Goal: Information Seeking & Learning: Learn about a topic

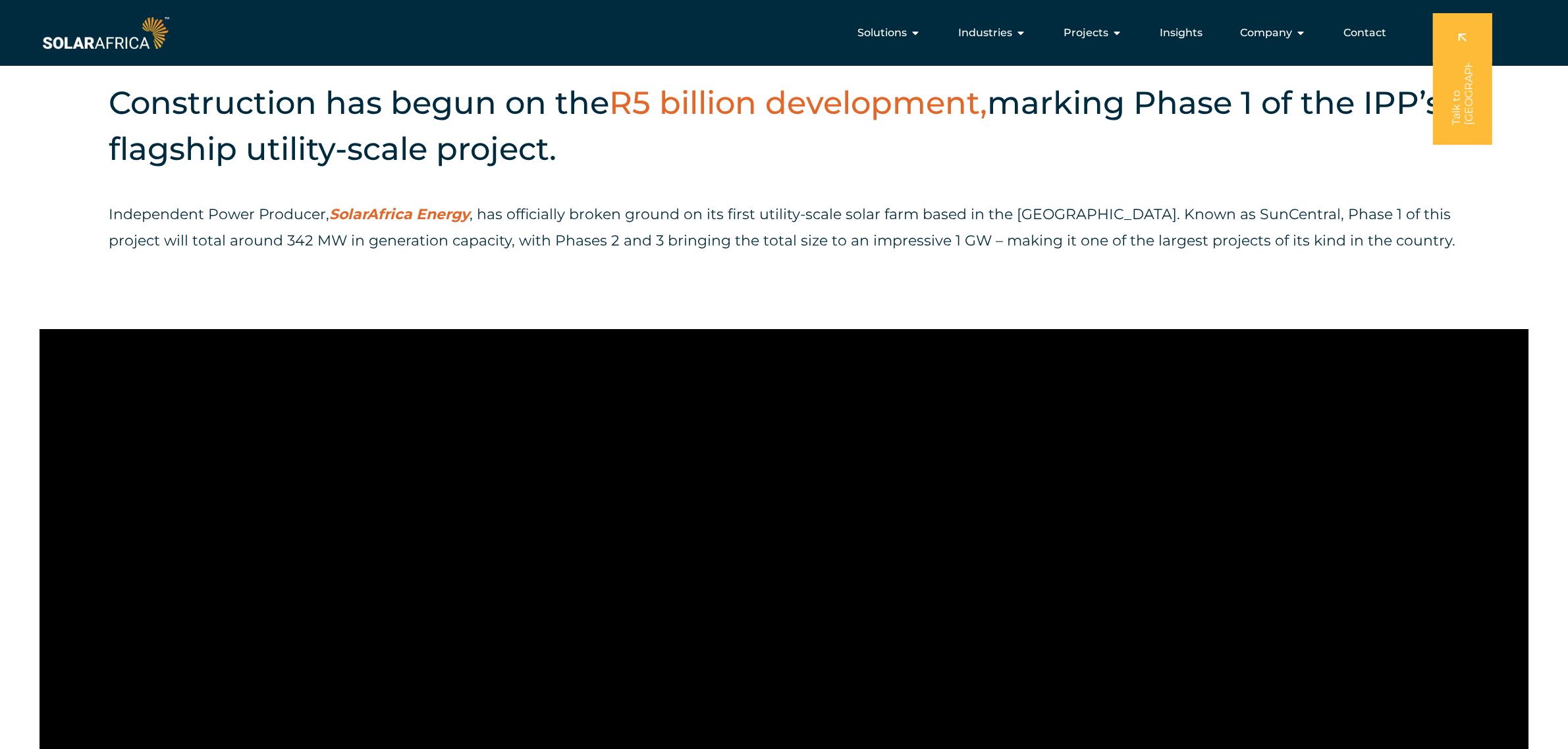
scroll to position [475, 0]
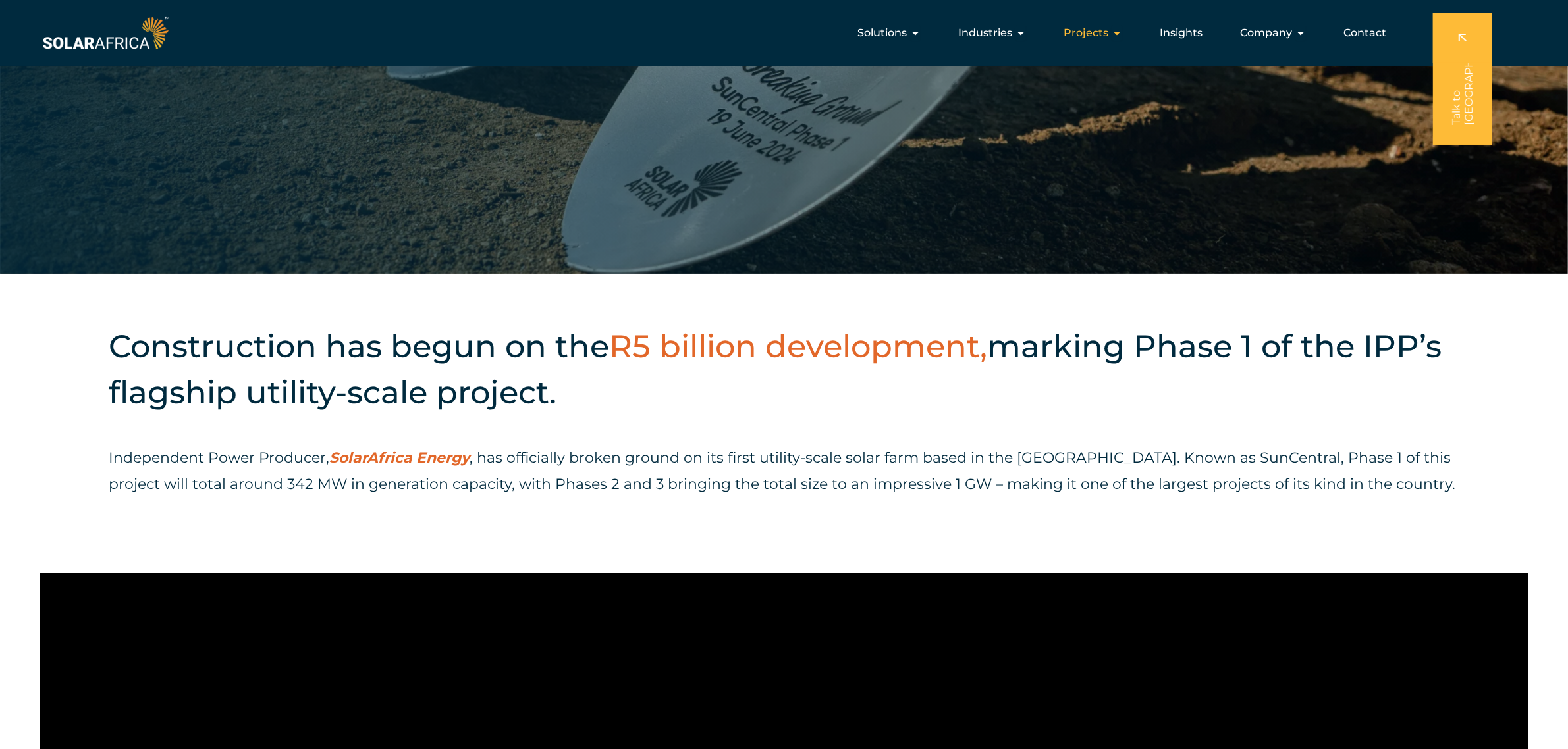
click at [1085, 40] on span "Projects" at bounding box center [1086, 33] width 45 height 16
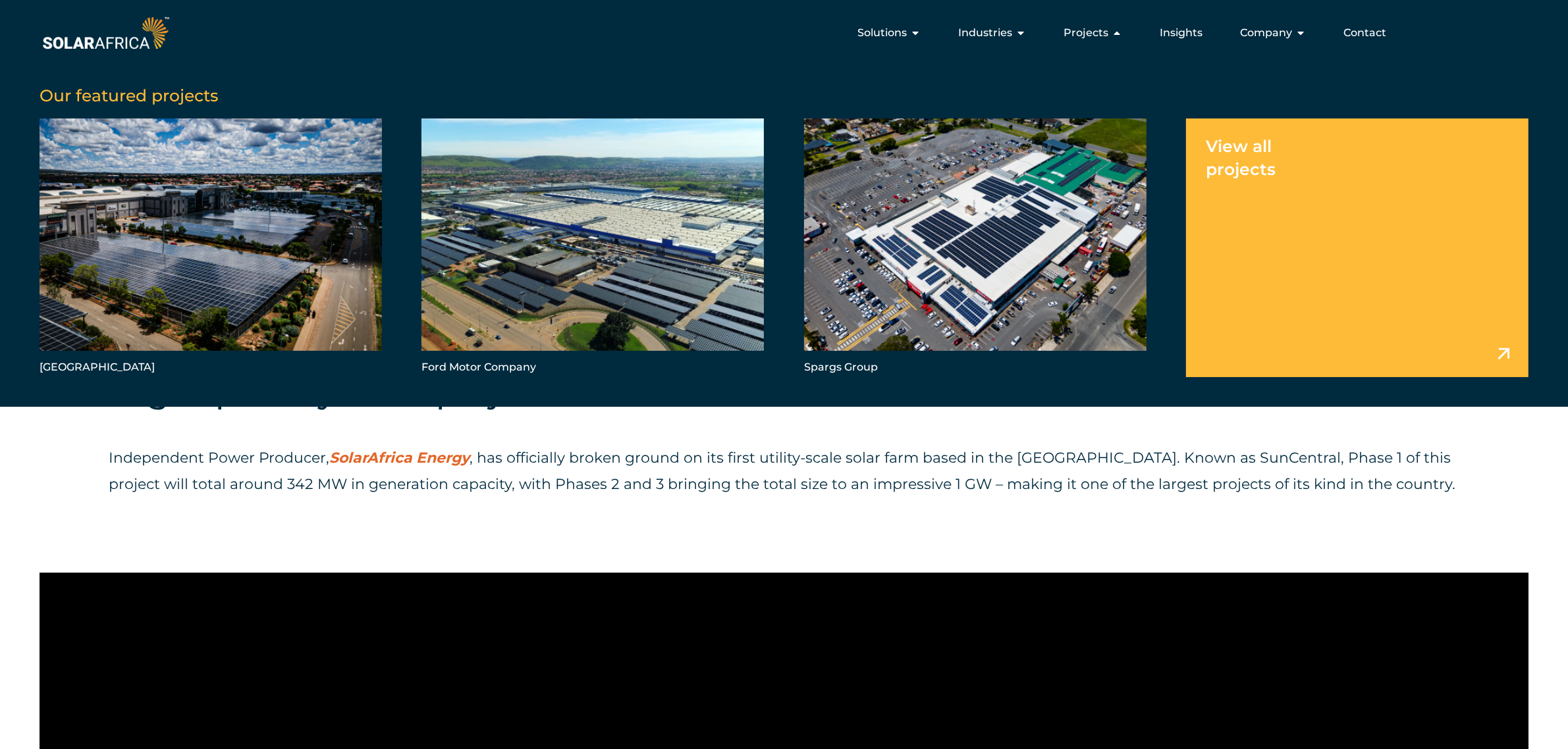
click at [1278, 183] on link "Menu" at bounding box center [1357, 247] width 342 height 259
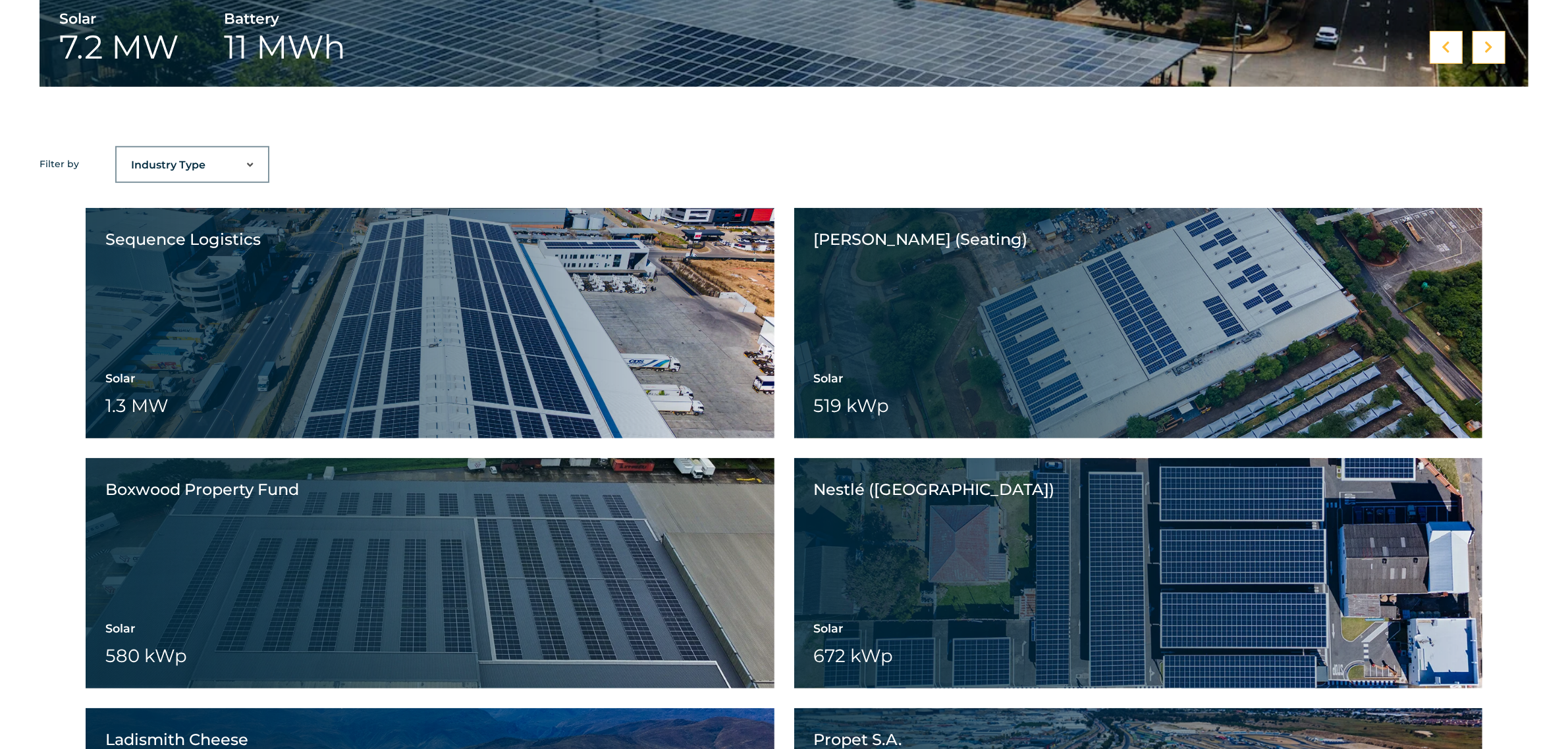
click at [196, 152] on select "Industry Type Agriculture Automotive Corporate Parks FMCG Food Processing Hospi…" at bounding box center [192, 165] width 152 height 27
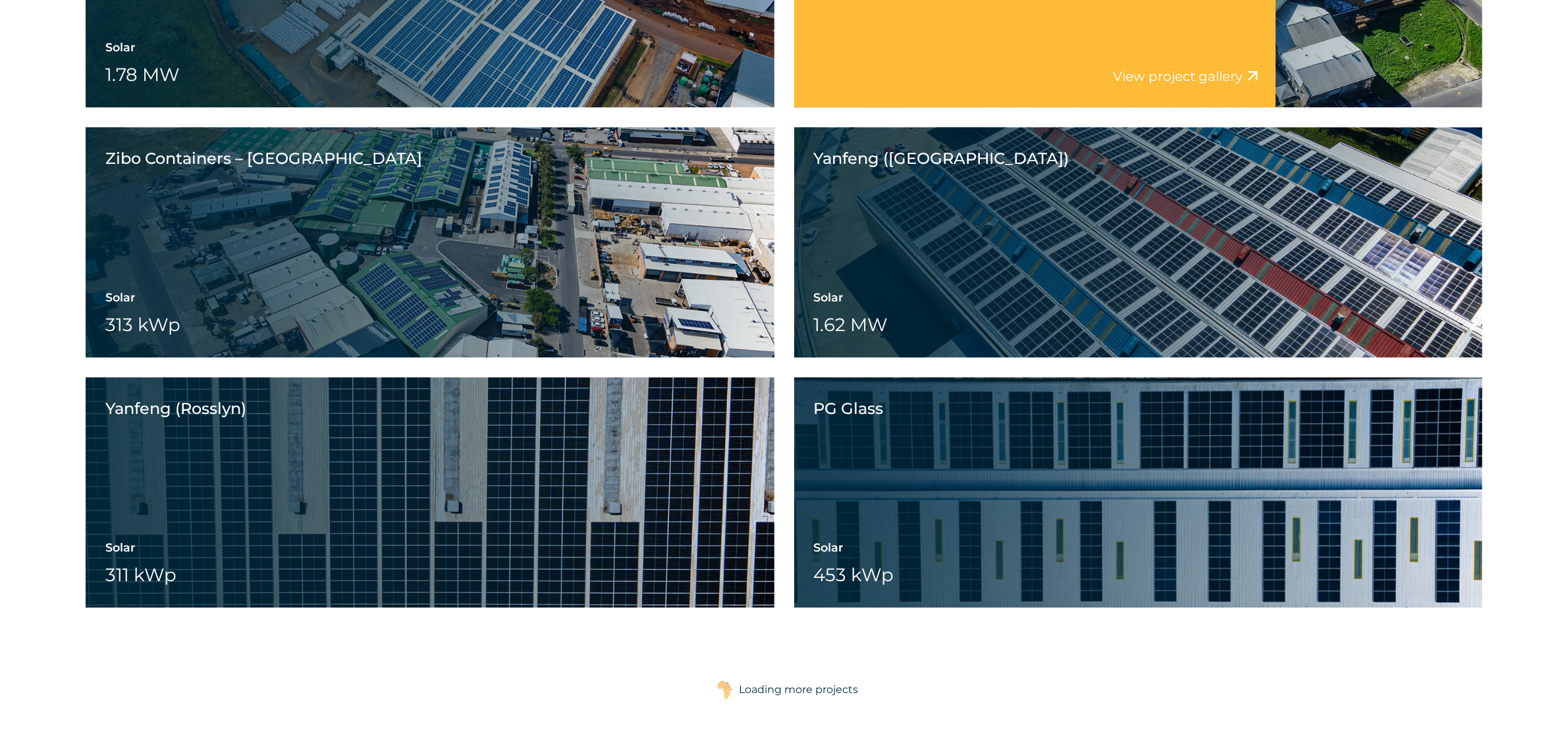
scroll to position [4246, 0]
